Goal: Task Accomplishment & Management: Use online tool/utility

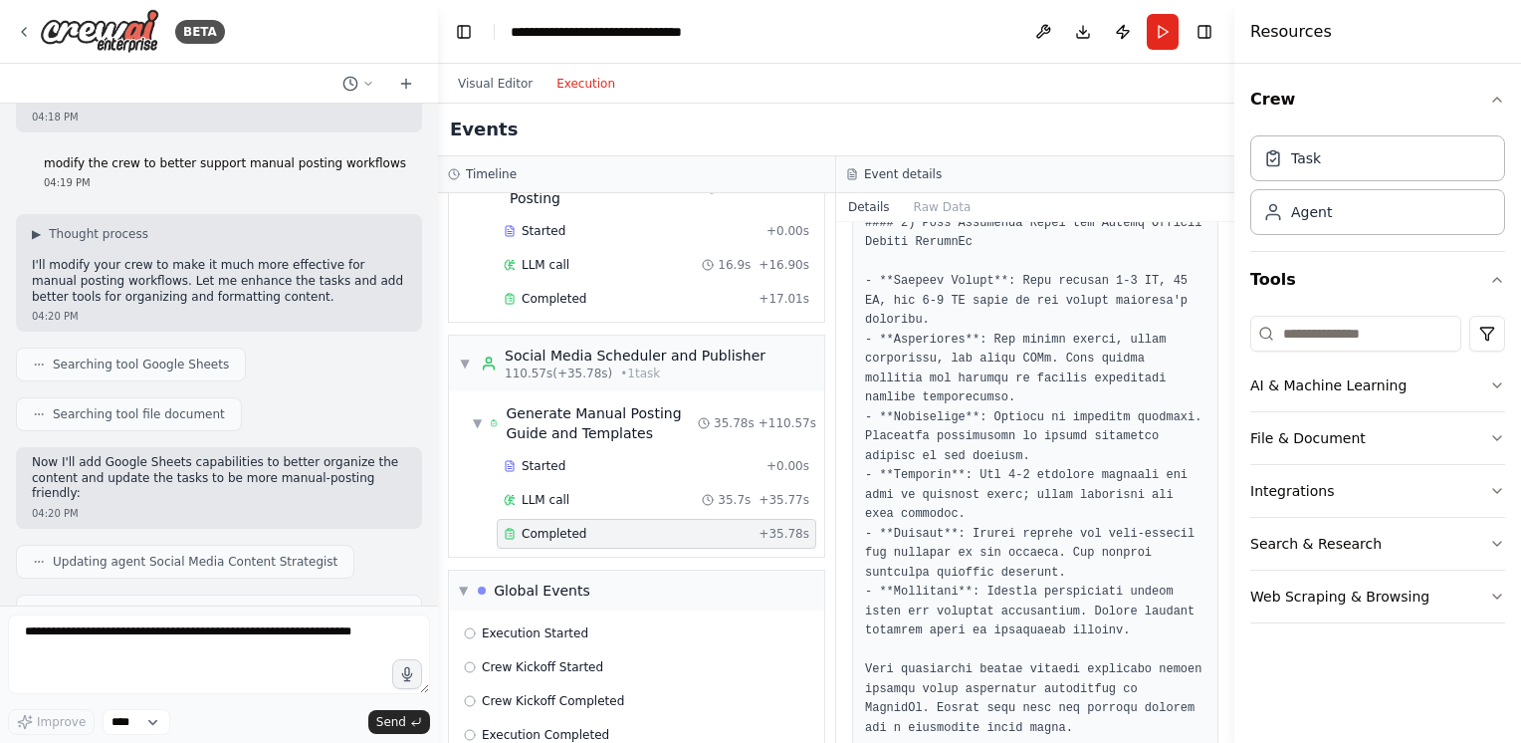
scroll to position [4036, 0]
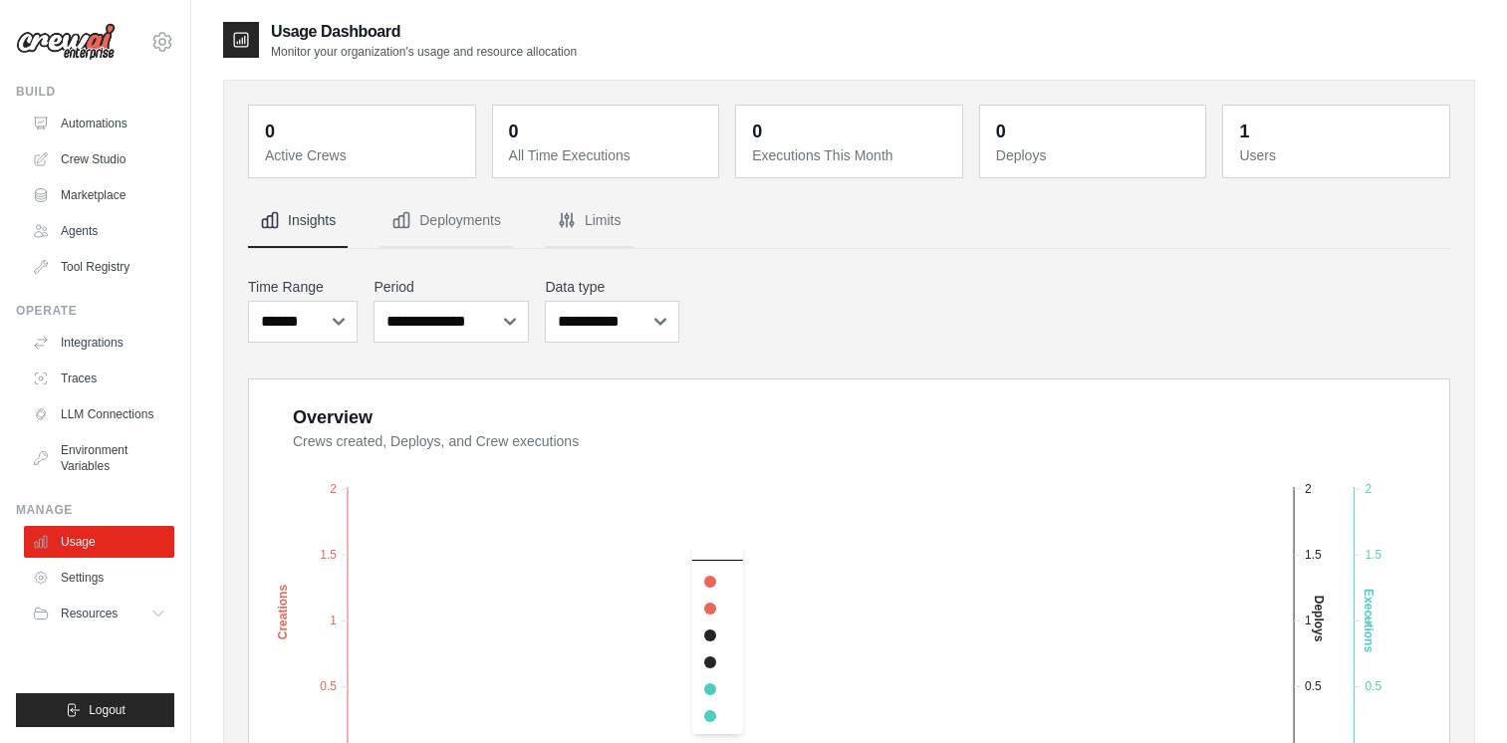
scroll to position [299, 0]
